Goal: Find specific page/section: Find specific page/section

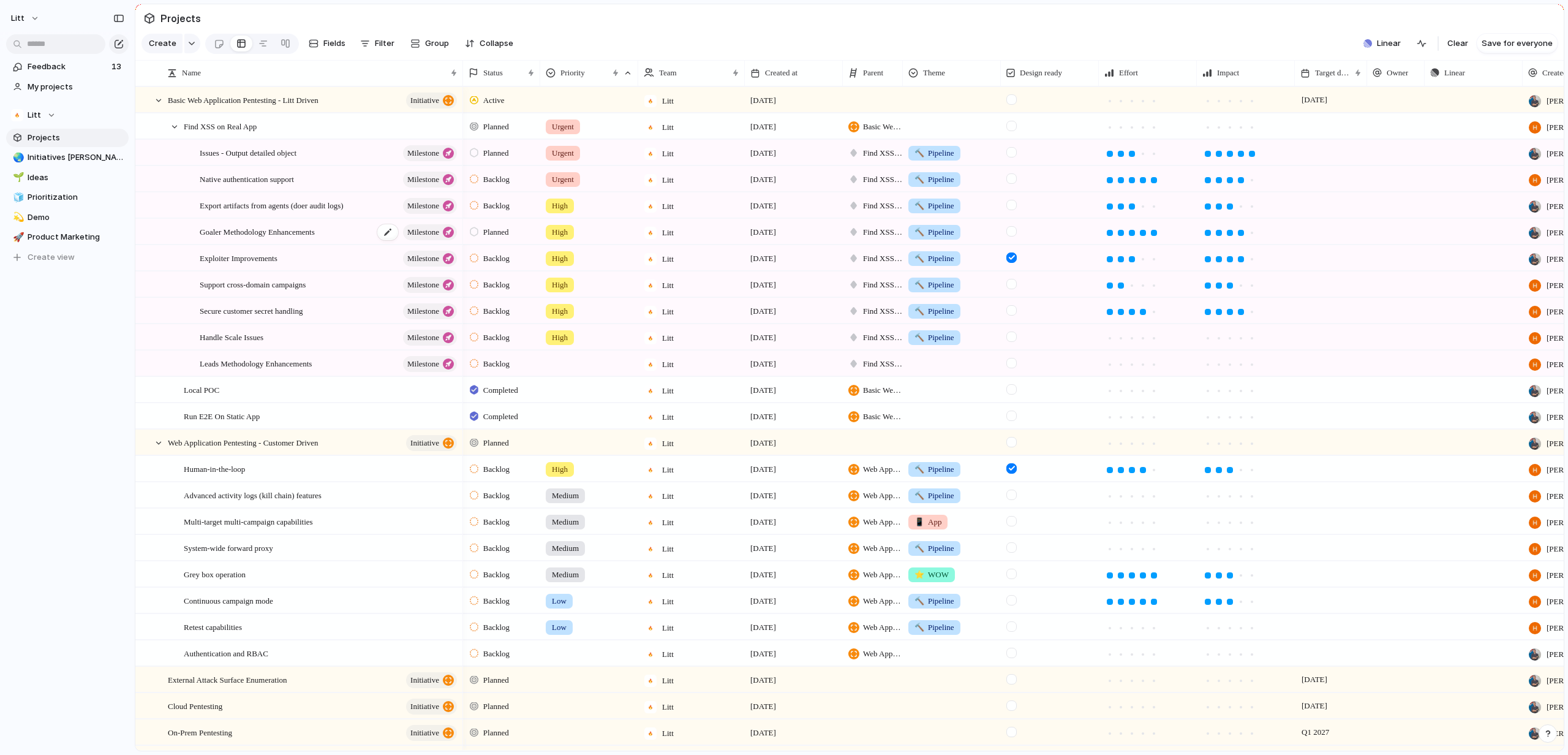
click at [315, 239] on span "Goaler Methodology Enhancements" at bounding box center [257, 231] width 115 height 14
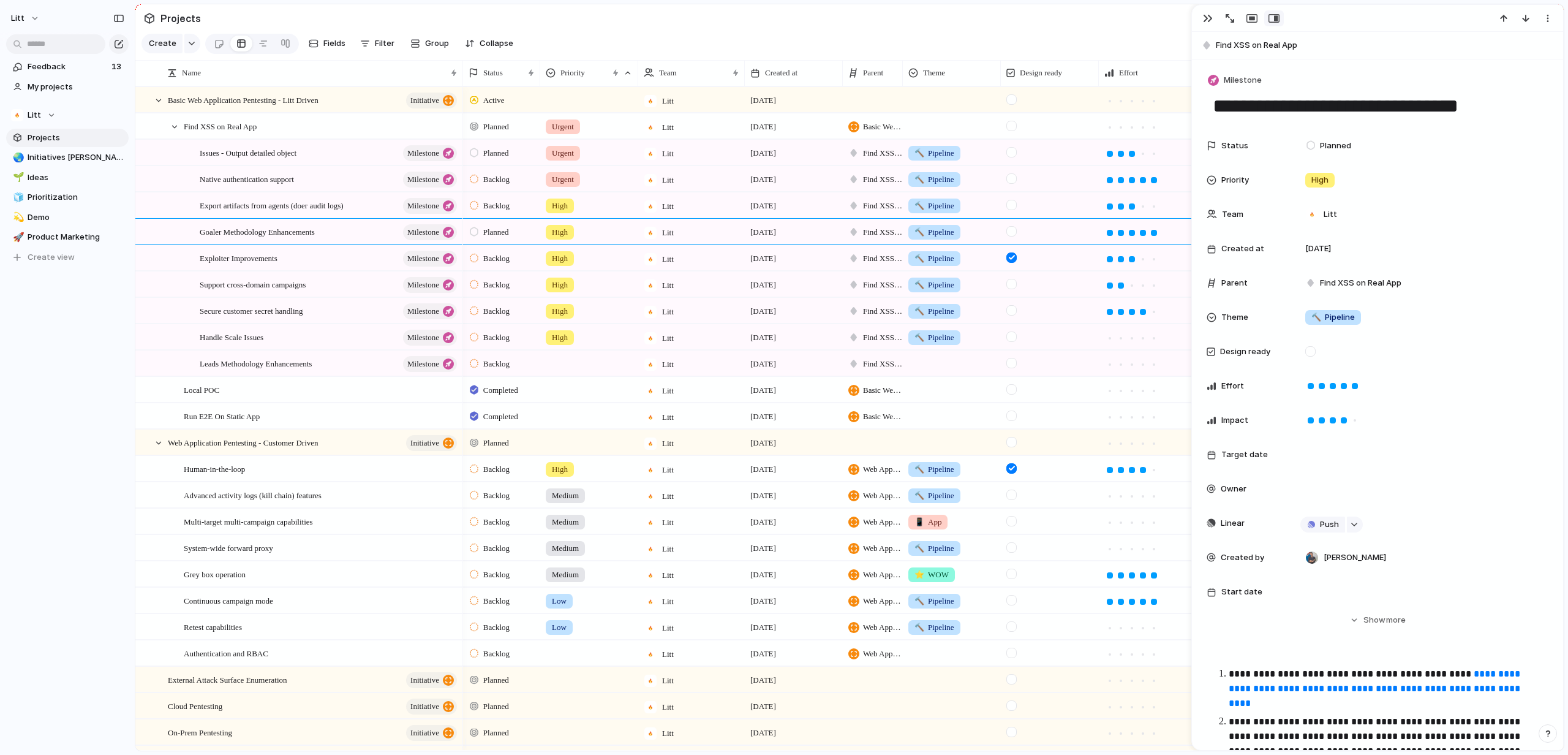
scroll to position [653, 0]
